Goal: Information Seeking & Learning: Learn about a topic

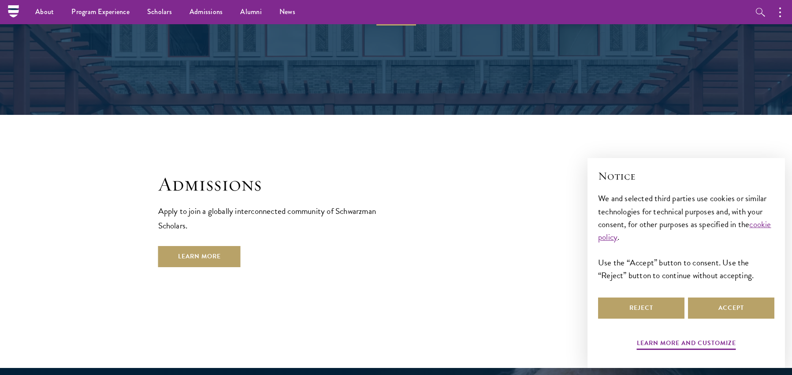
scroll to position [1234, 0]
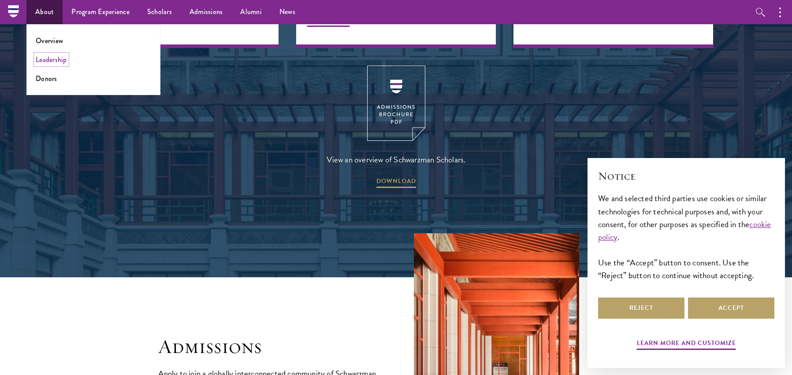
click at [55, 56] on link "Leadership" at bounding box center [51, 60] width 31 height 10
